Goal: Find specific page/section: Find specific page/section

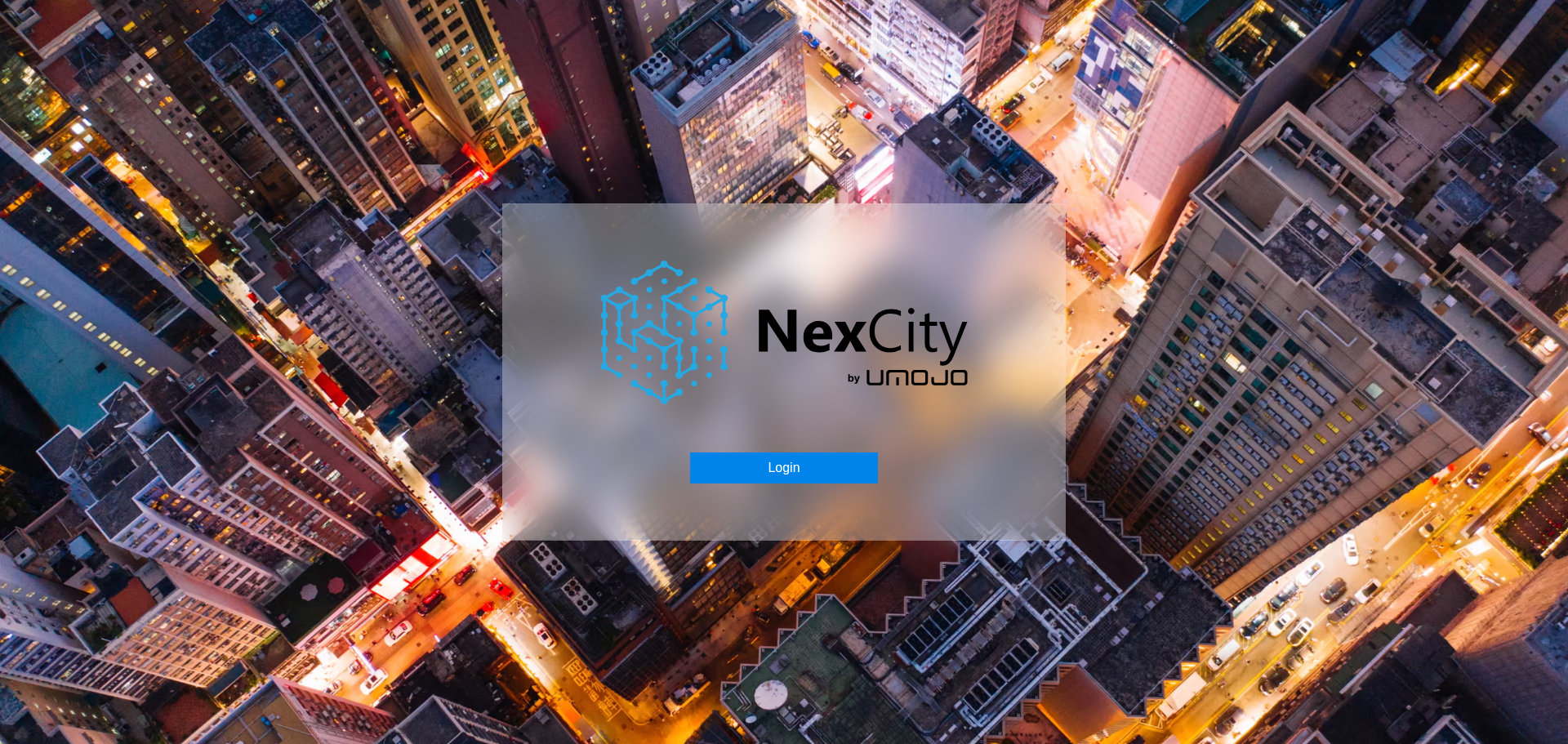
click at [758, 475] on button "Login" at bounding box center [784, 468] width 187 height 31
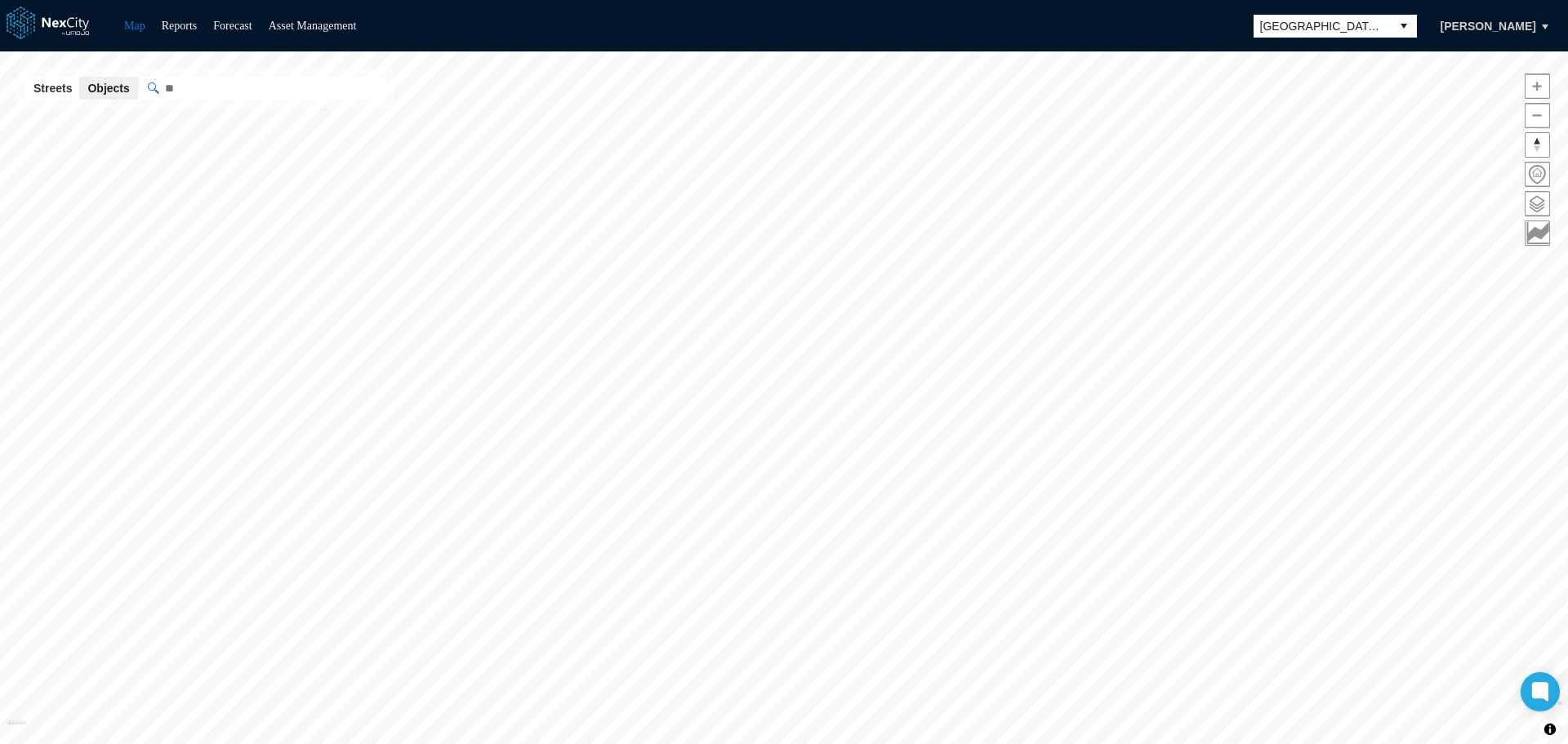
click at [1396, 23] on button "select" at bounding box center [1404, 25] width 26 height 23
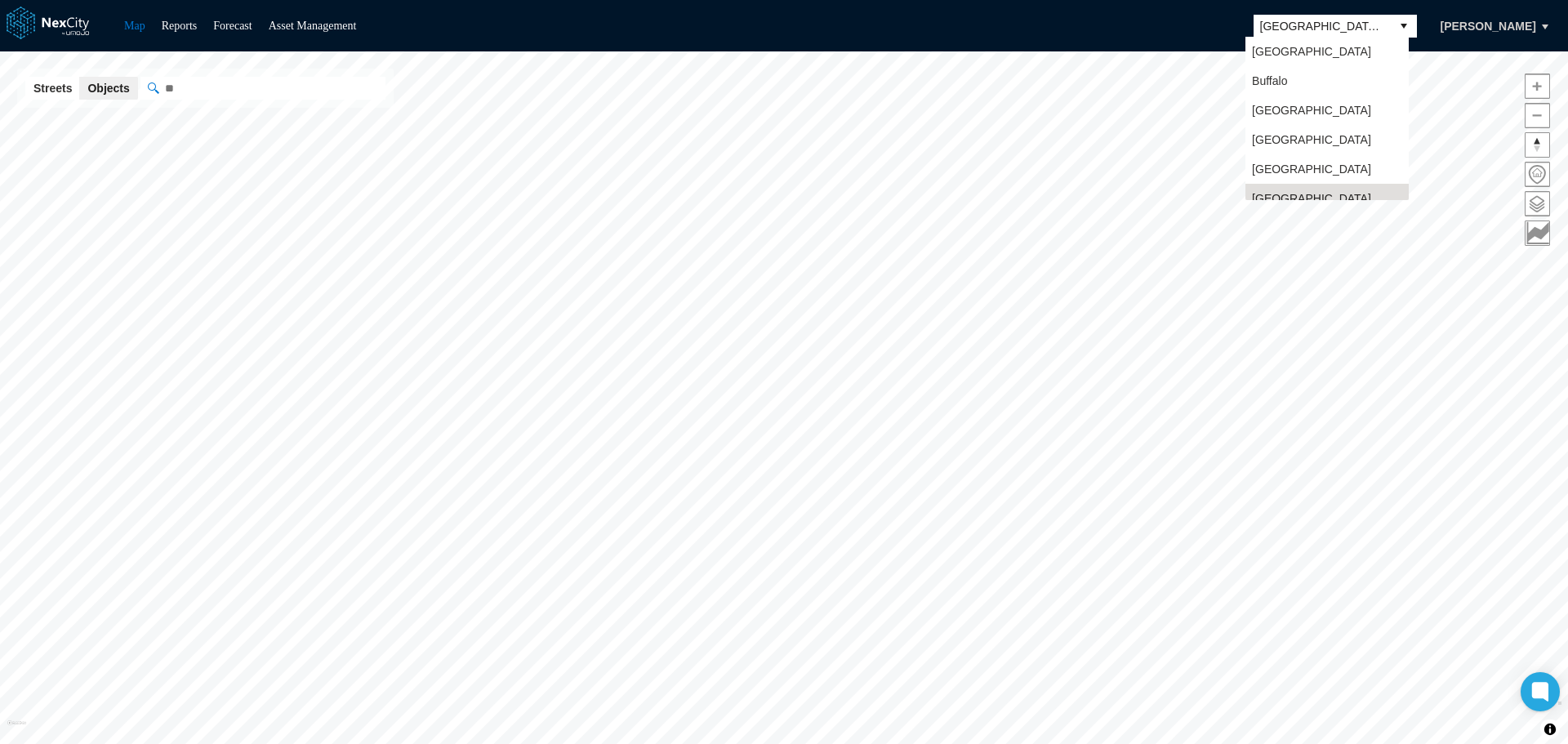
scroll to position [13, 0]
click at [1303, 118] on li "[GEOGRAPHIC_DATA]" at bounding box center [1326, 126] width 163 height 29
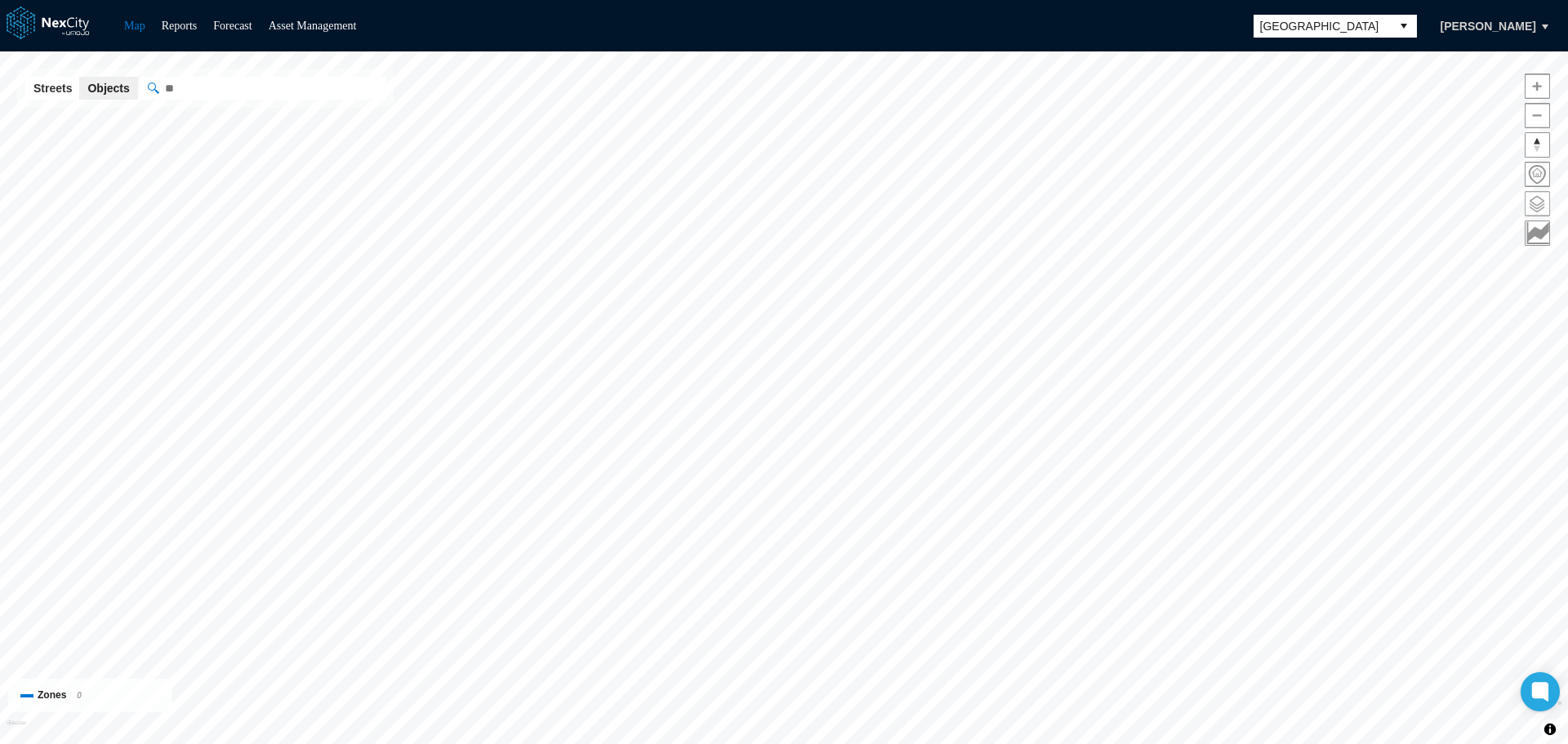
click at [1540, 206] on span at bounding box center [1537, 203] width 24 height 24
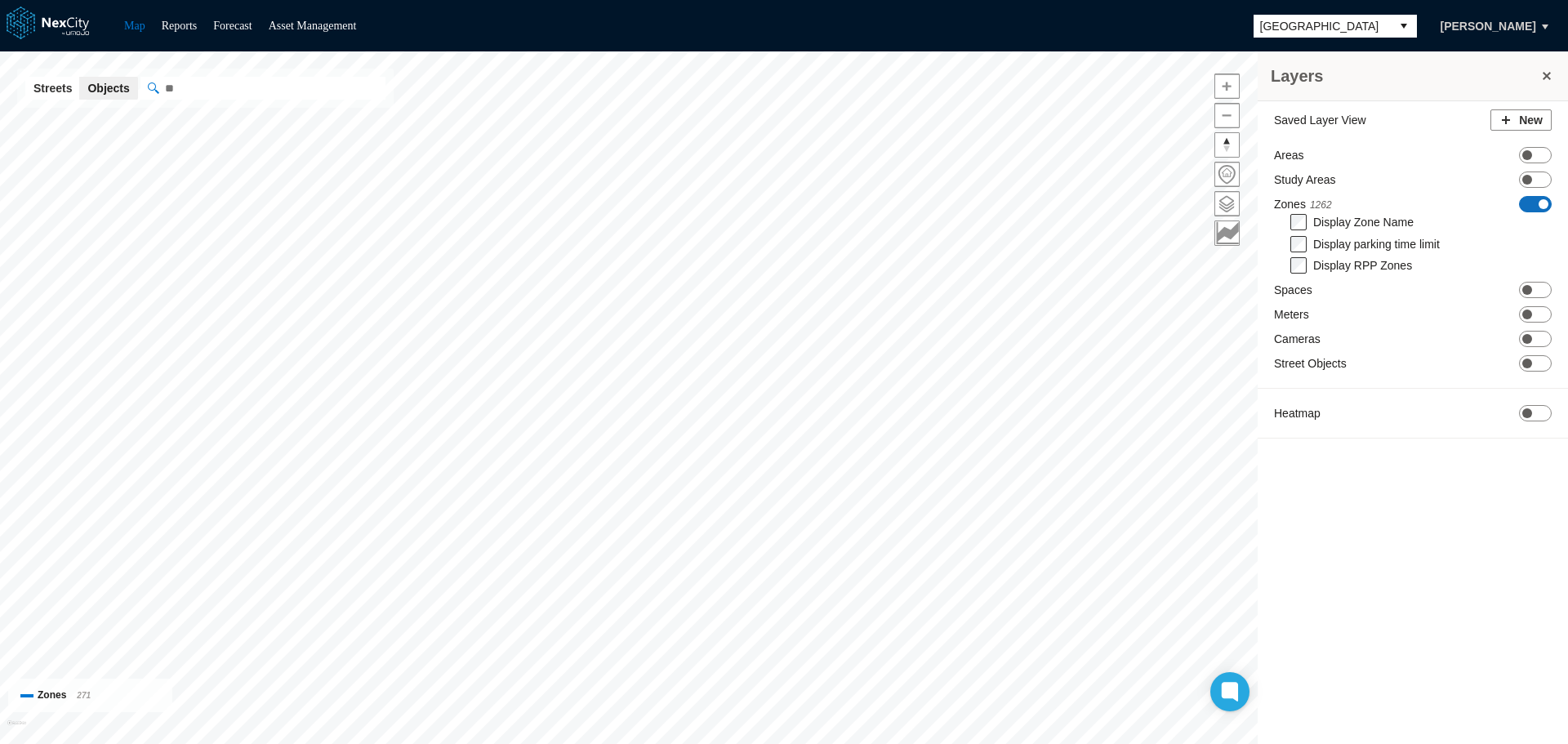
click at [1529, 179] on span at bounding box center [1526, 179] width 10 height 10
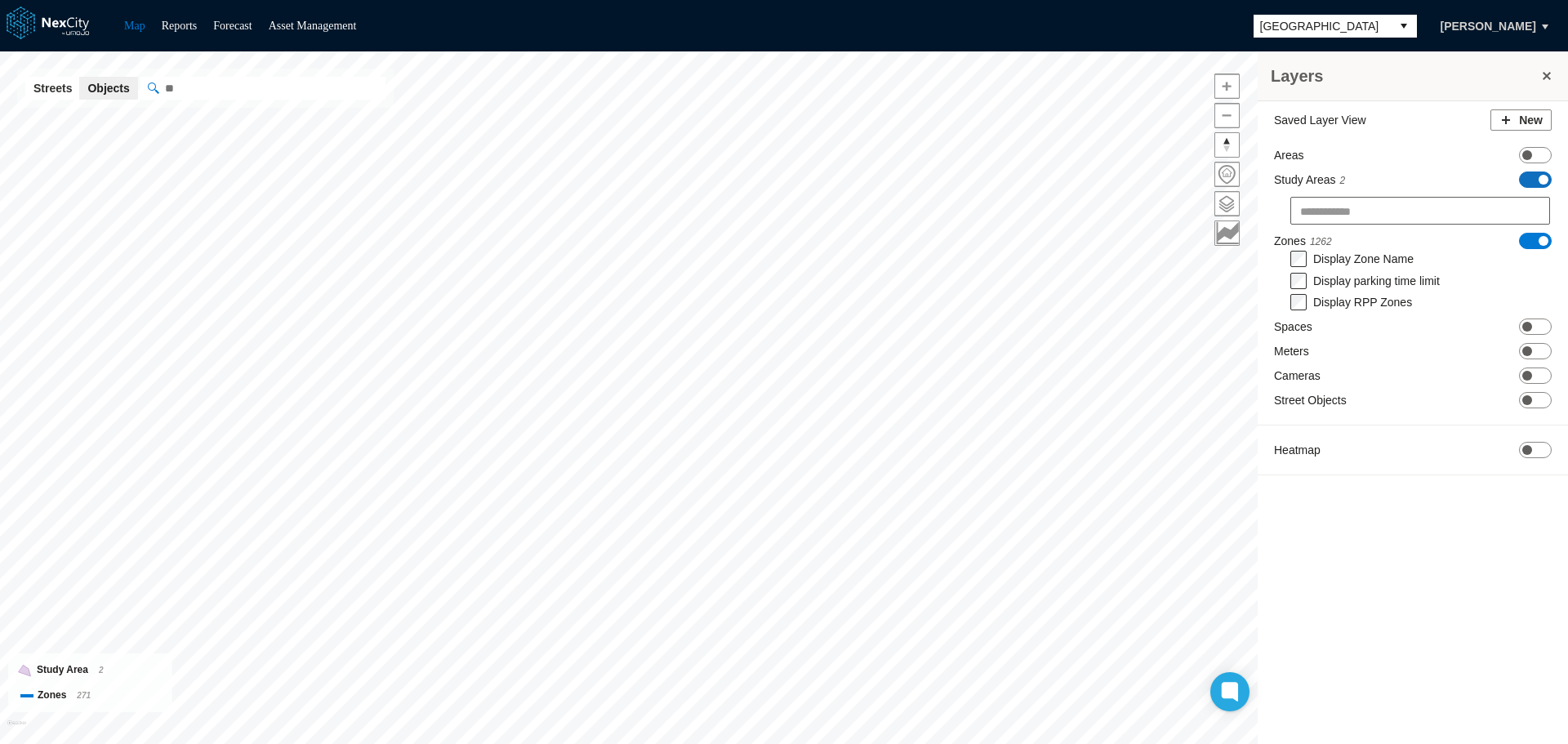
click at [1533, 174] on div "Saved Layer View New Areas ON OFF Study Areas 2 ON OFF Zones 1262 ON OFF Displa…" at bounding box center [1413, 297] width 311 height 391
click at [1533, 178] on span "ON OFF" at bounding box center [1535, 180] width 33 height 16
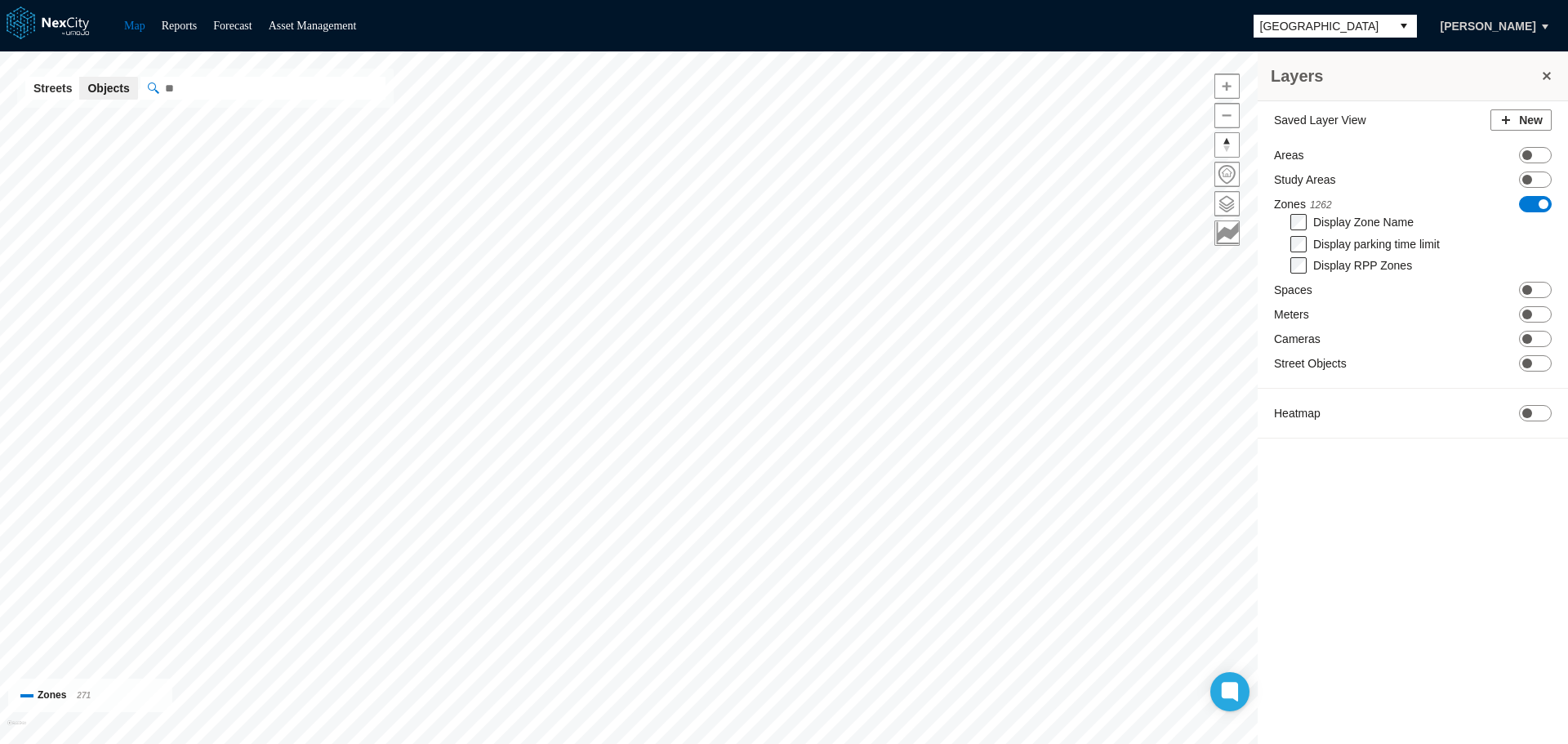
click at [1537, 199] on span "ON OFF" at bounding box center [1535, 204] width 33 height 16
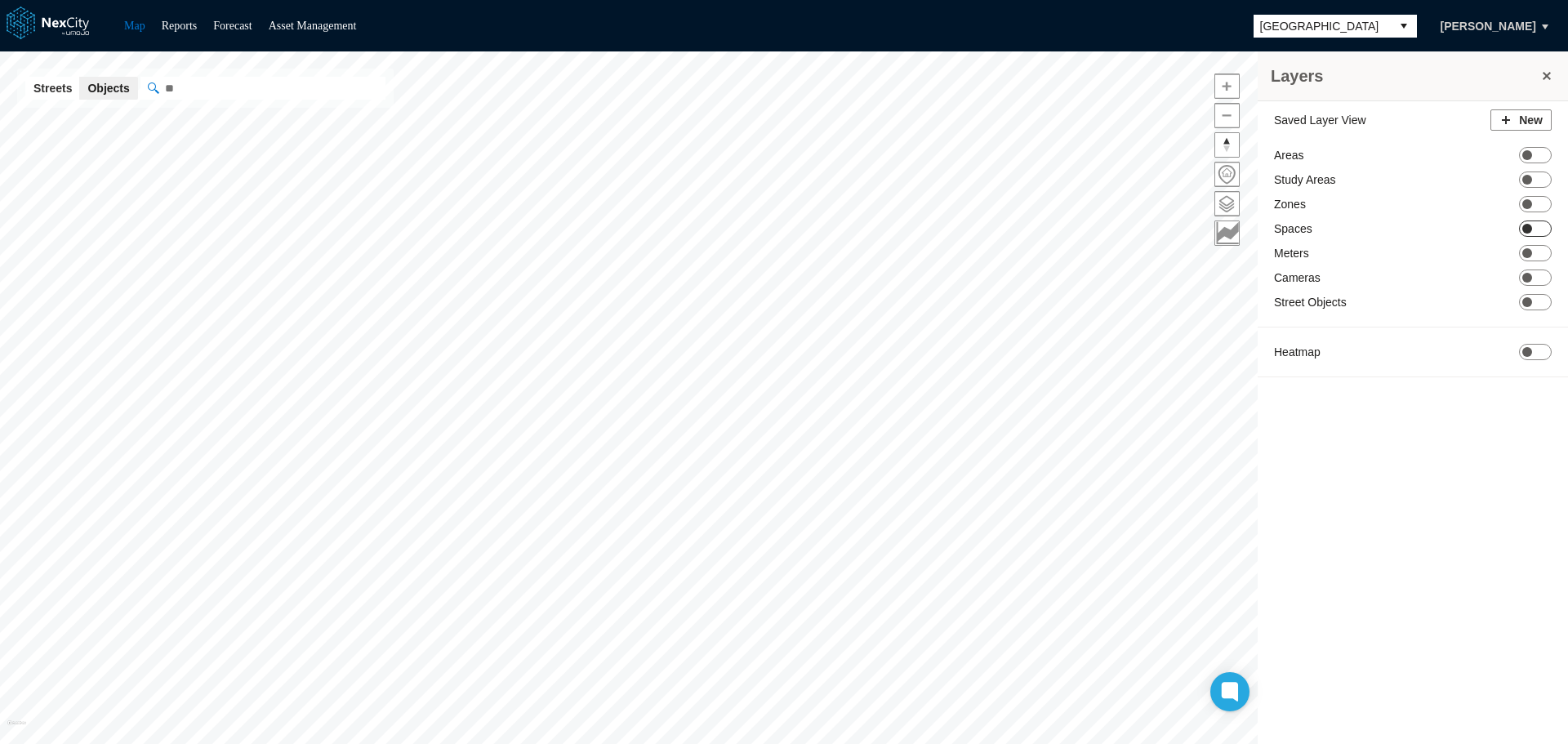
click at [1530, 226] on span at bounding box center [1526, 228] width 10 height 10
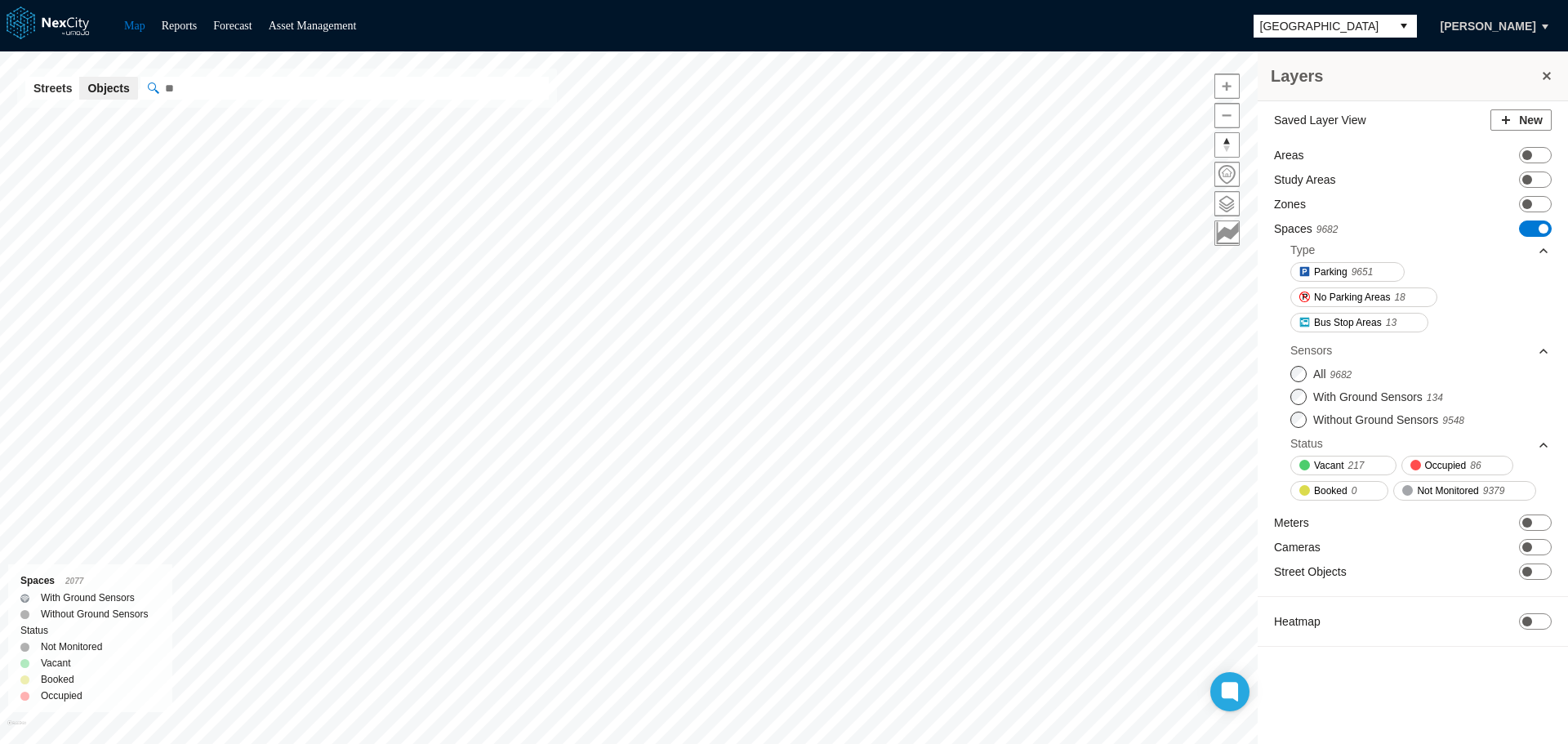
click at [207, 90] on input "" at bounding box center [345, 88] width 409 height 23
type input "*****"
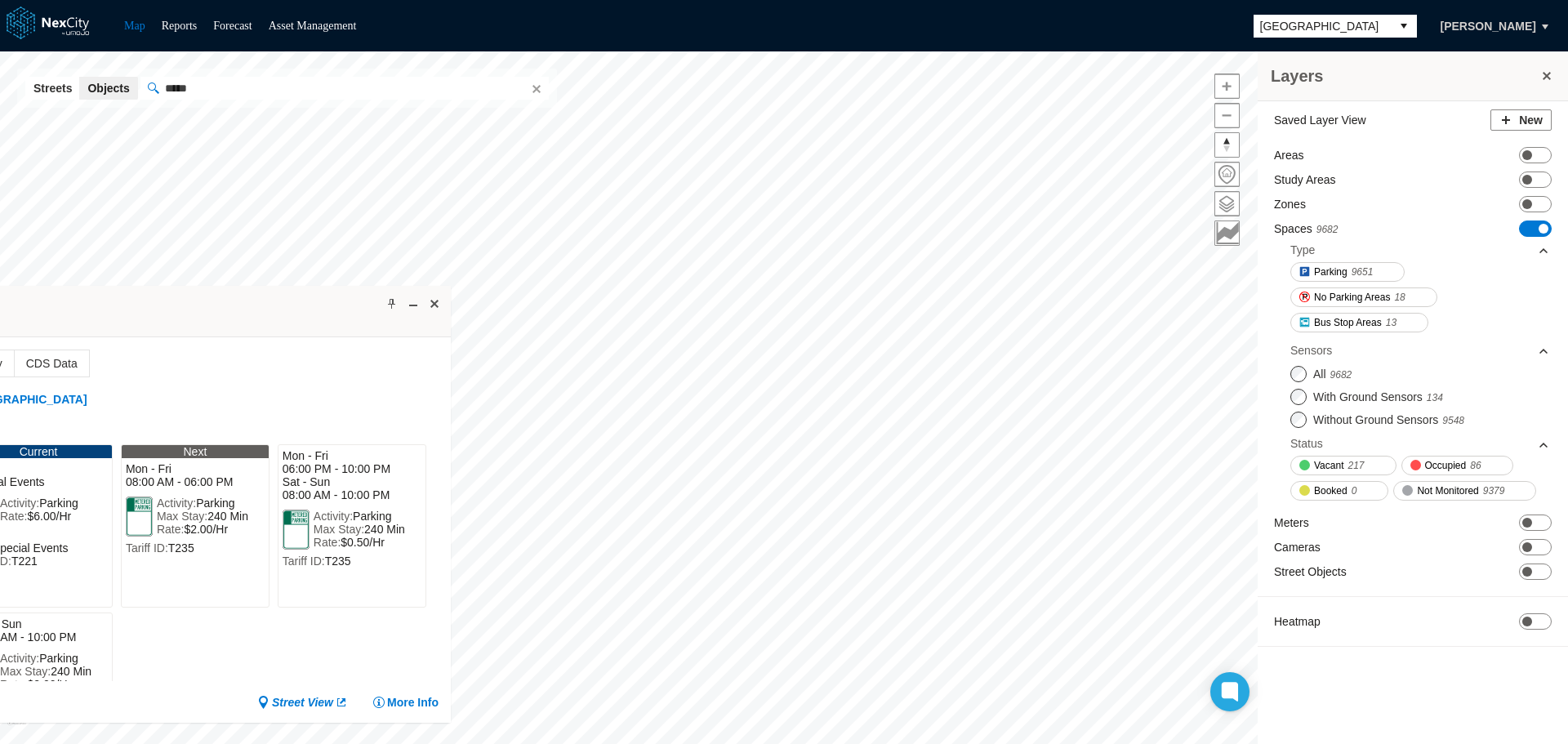
drag, startPoint x: 578, startPoint y: 223, endPoint x: 252, endPoint y: 331, distance: 343.4
click at [252, 331] on div "Space: 21121 Not Monitored" at bounding box center [140, 312] width 620 height 52
click at [425, 708] on button "More Info" at bounding box center [404, 703] width 66 height 16
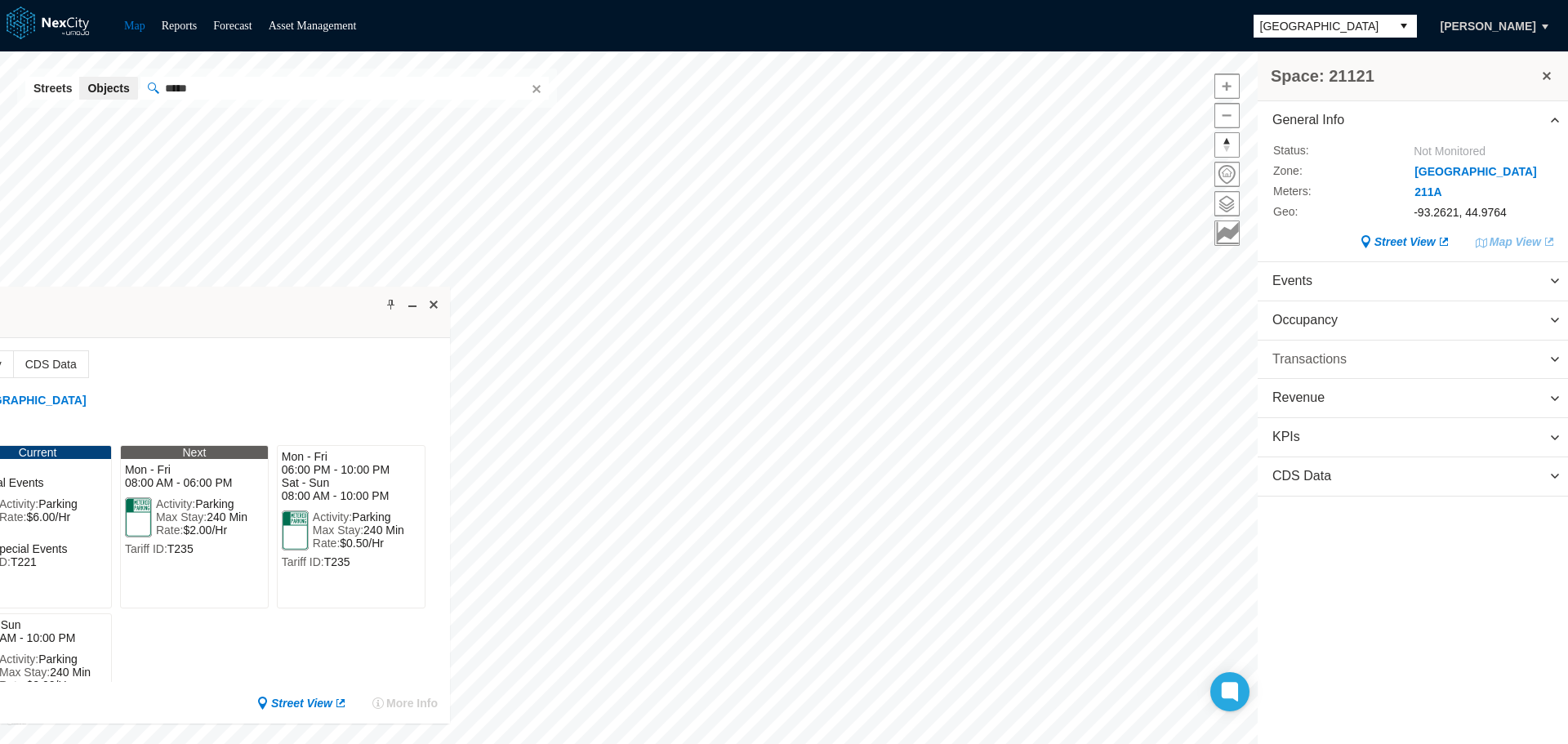
click at [1343, 354] on span "Transactions" at bounding box center [1413, 360] width 311 height 38
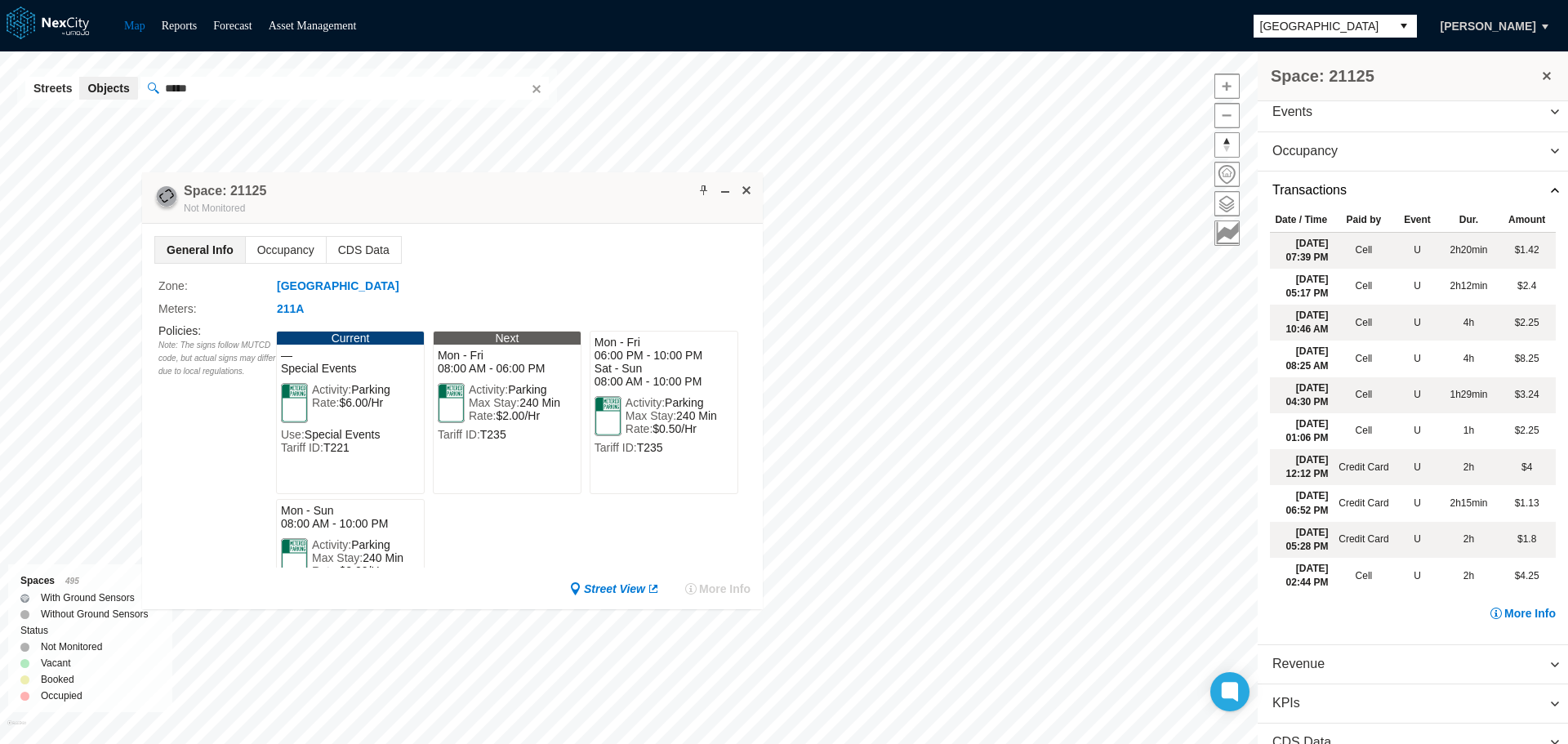
scroll to position [184, 0]
